Goal: Information Seeking & Learning: Understand process/instructions

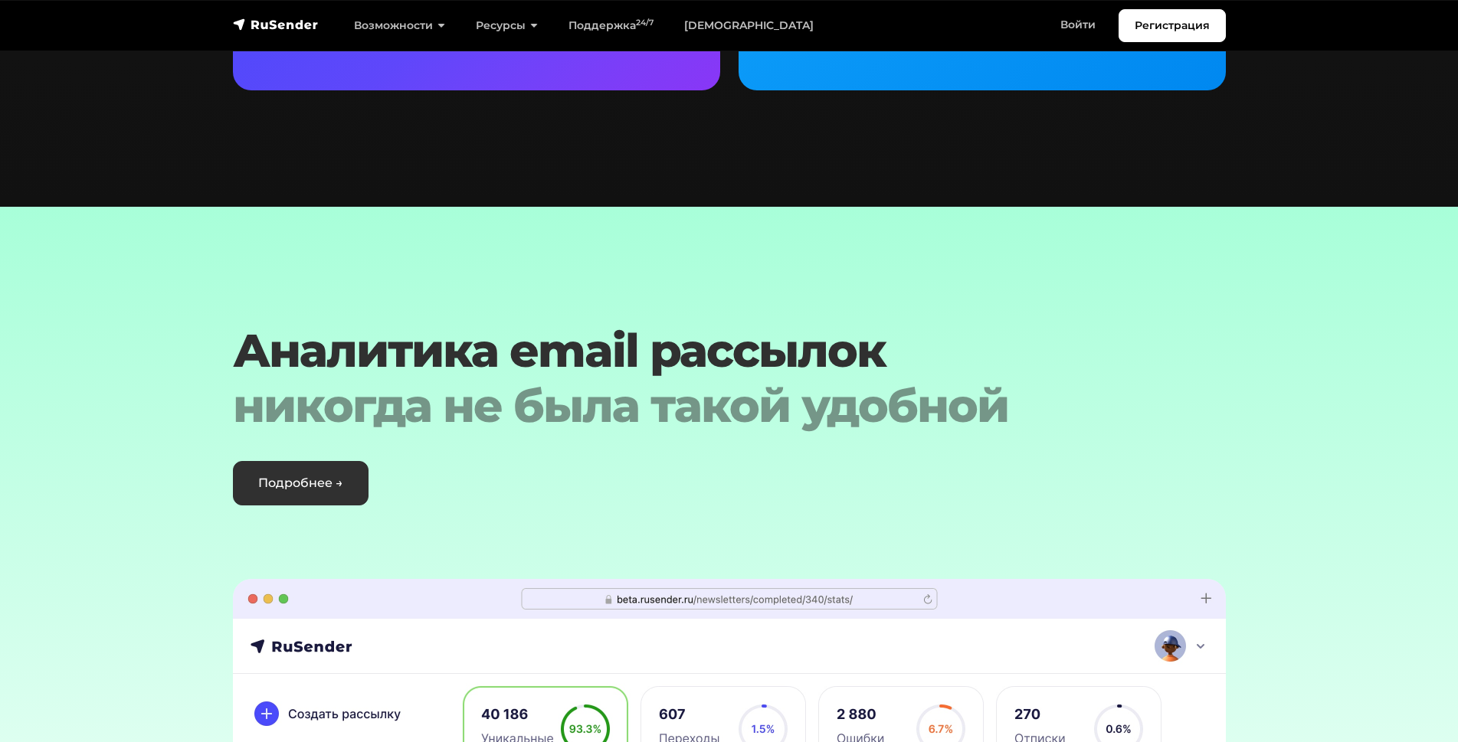
scroll to position [4077, 0]
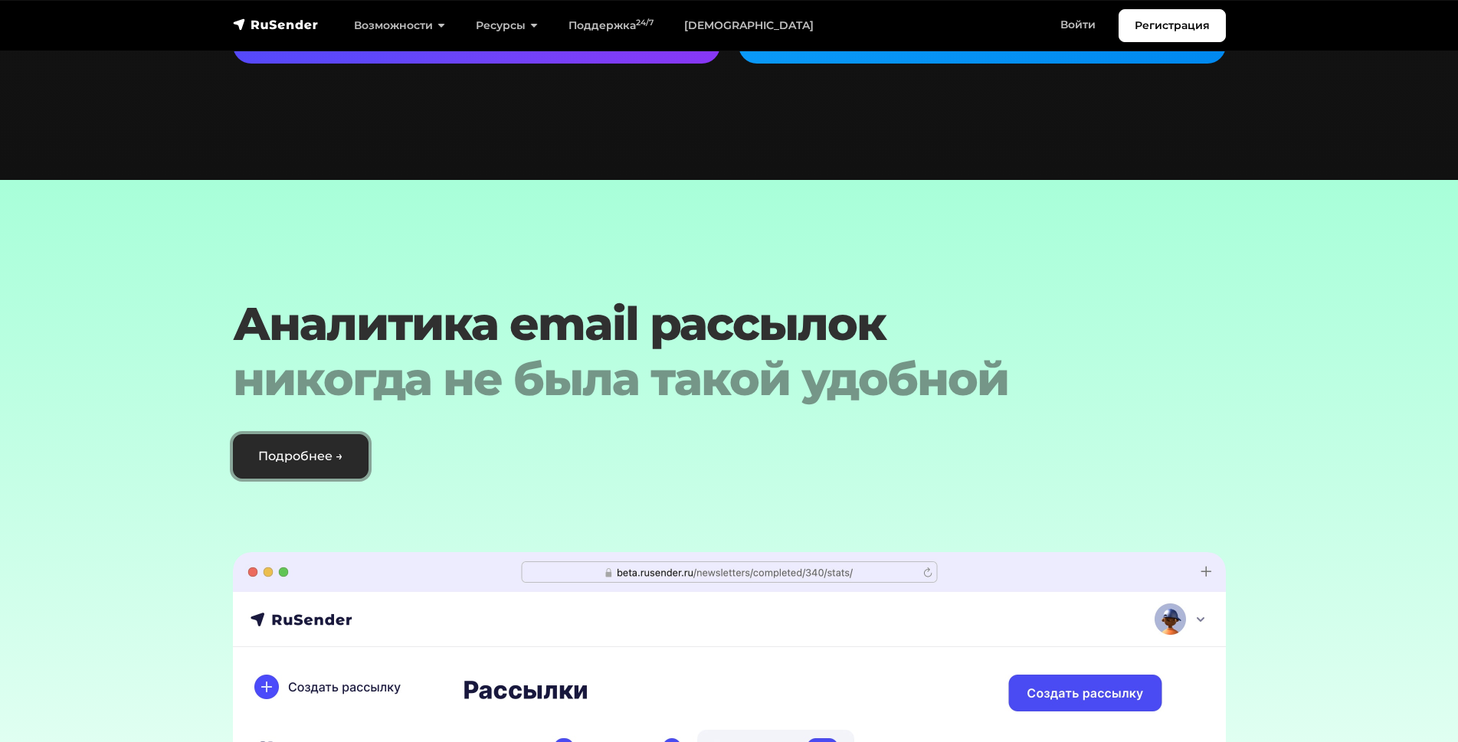
click at [268, 434] on link "Подробнее →" at bounding box center [301, 456] width 136 height 44
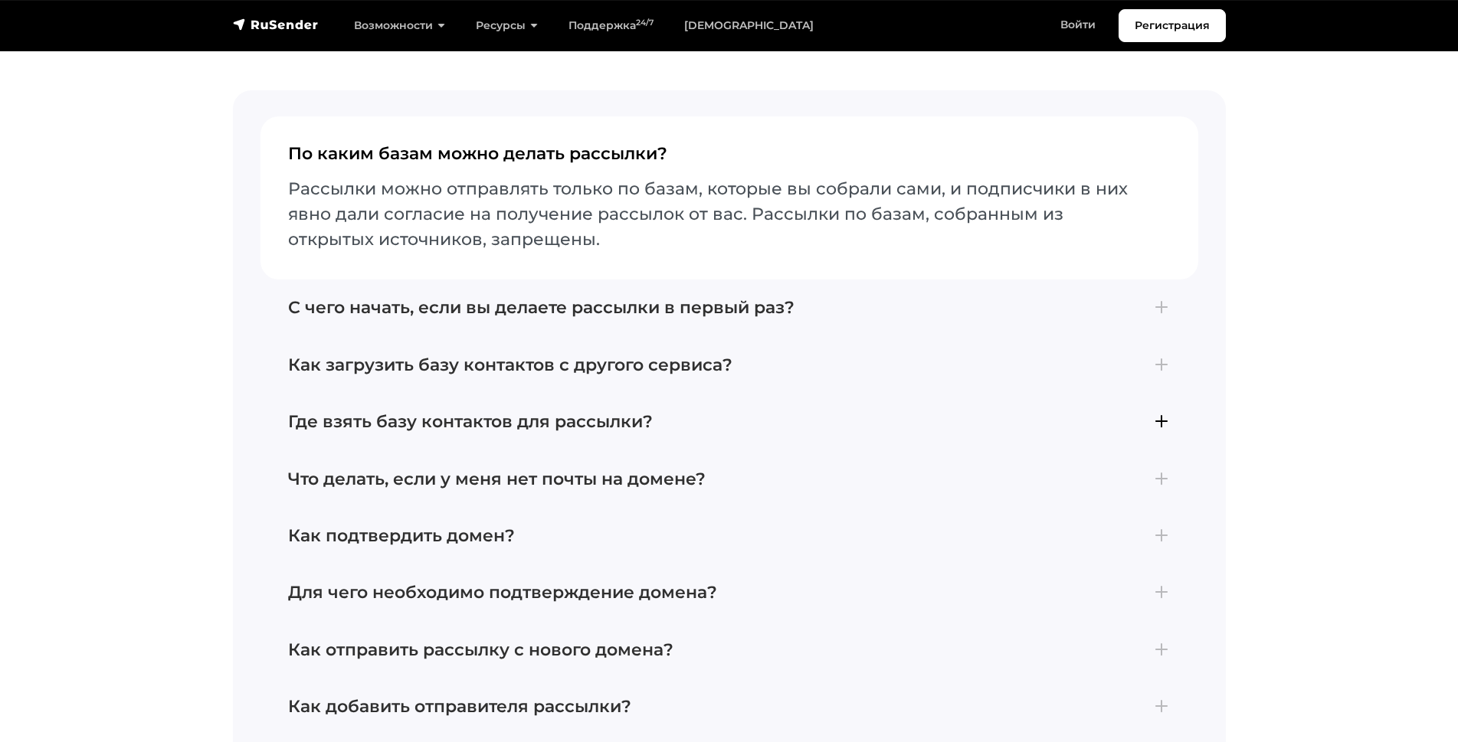
scroll to position [4006, 0]
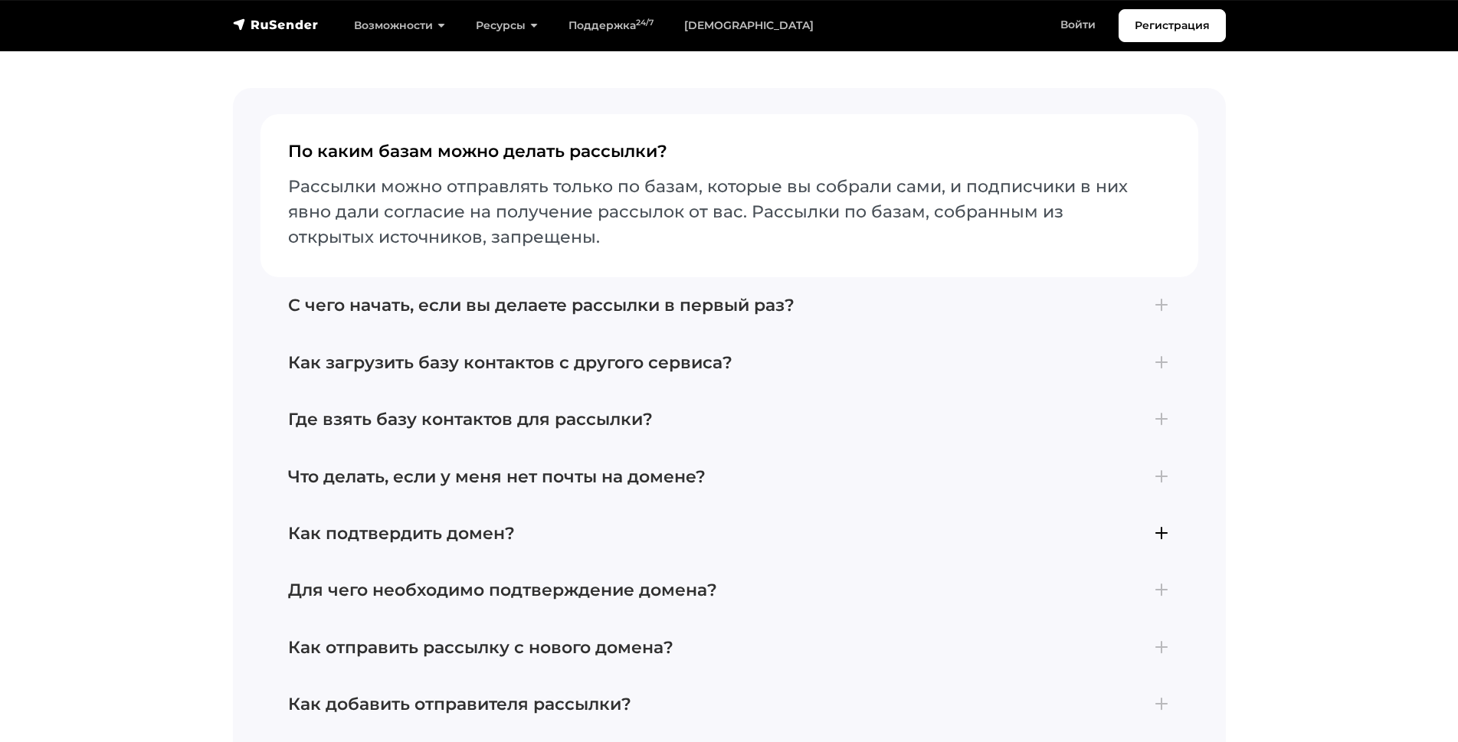
click at [493, 524] on h4 "Как подтвердить домен?" at bounding box center [729, 534] width 882 height 20
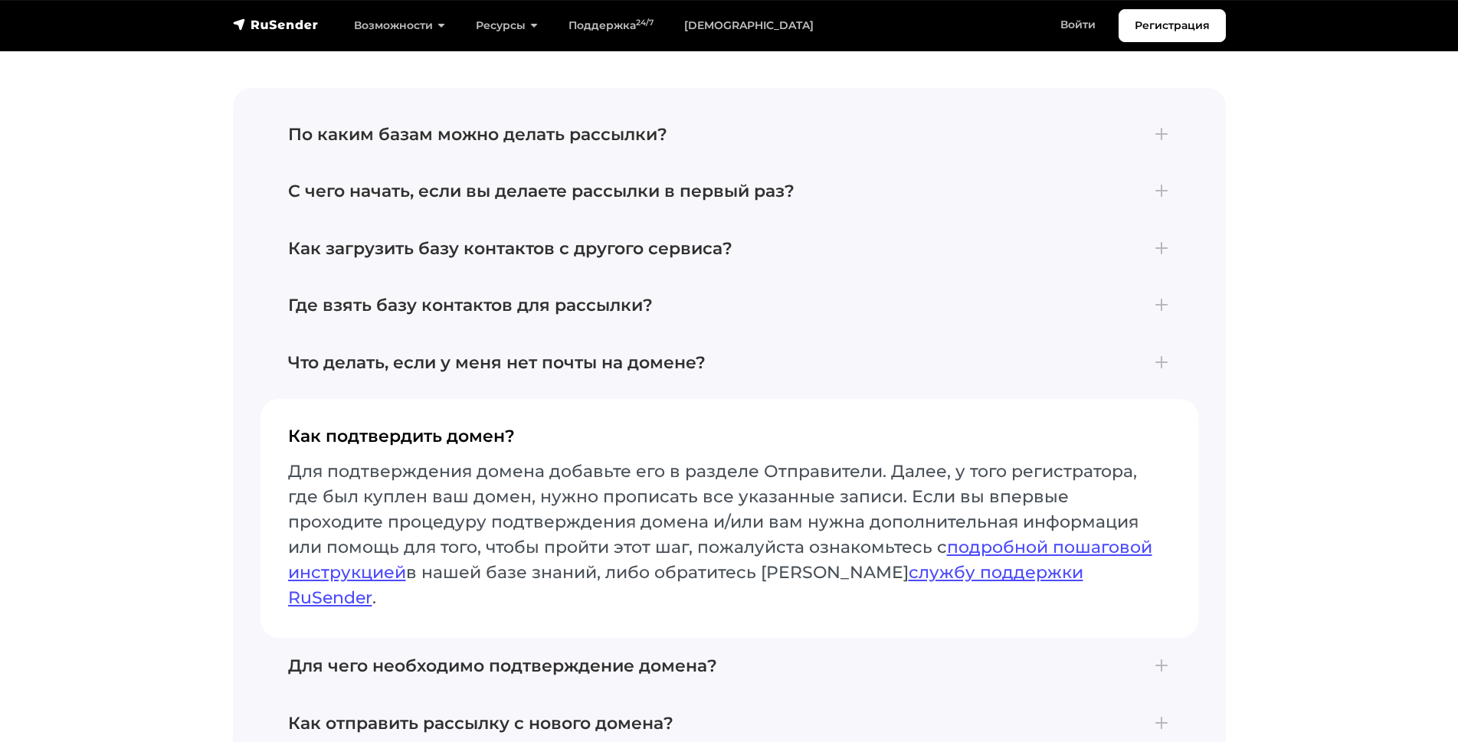
scroll to position [3920, 0]
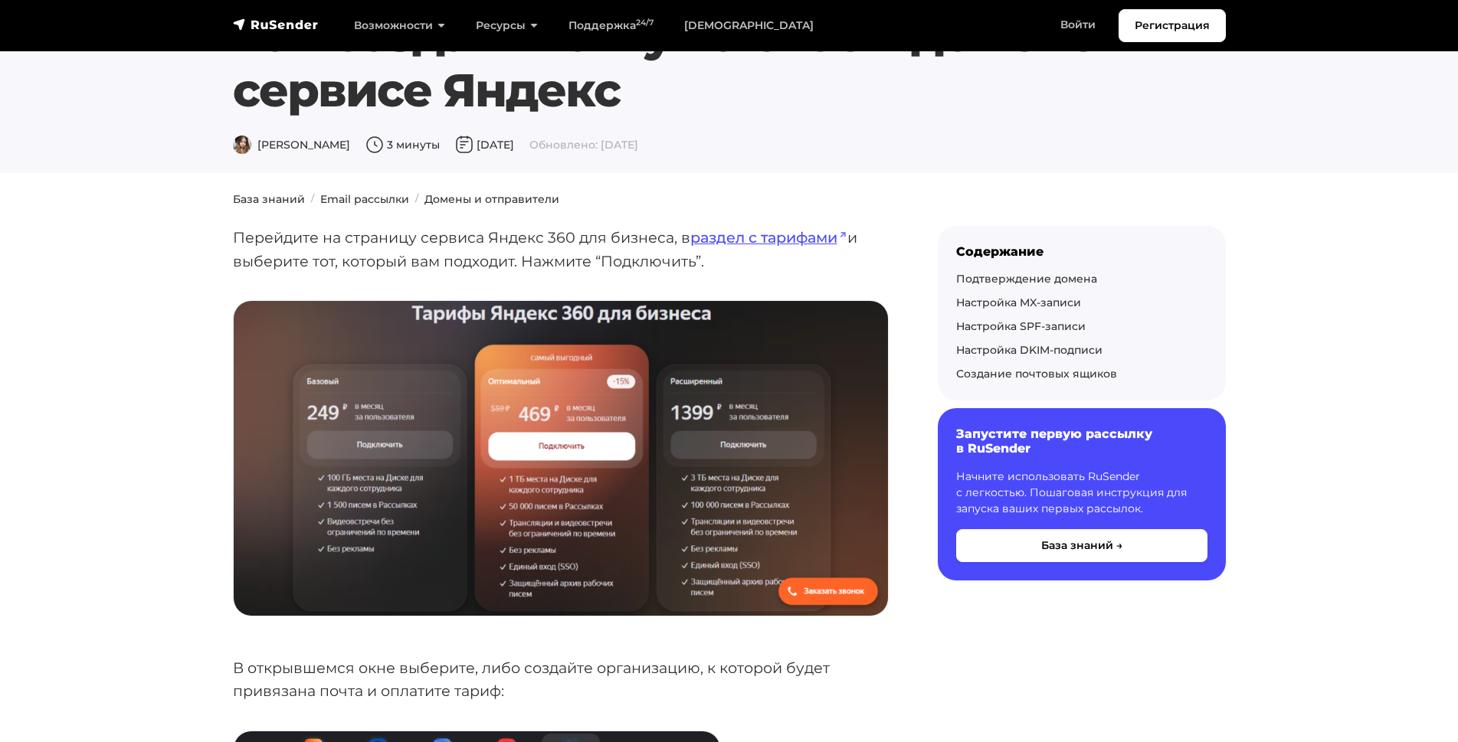
scroll to position [11, 0]
